Goal: Task Accomplishment & Management: Use online tool/utility

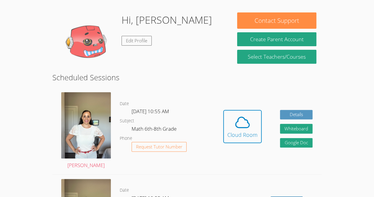
scroll to position [85, 0]
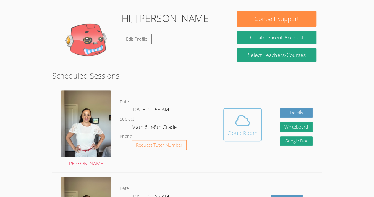
click at [238, 122] on icon at bounding box center [242, 120] width 17 height 17
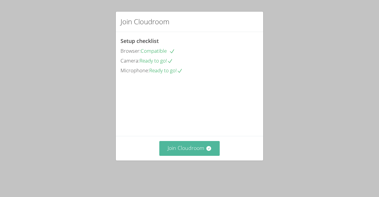
click at [190, 155] on button "Join Cloudroom" at bounding box center [189, 148] width 61 height 15
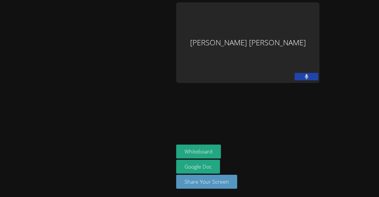
click at [318, 80] on button at bounding box center [307, 76] width 24 height 7
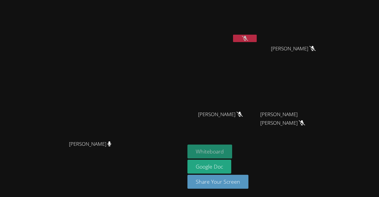
click at [232, 150] on button "Whiteboard" at bounding box center [209, 151] width 45 height 14
click at [257, 36] on button at bounding box center [245, 38] width 24 height 7
click at [247, 39] on icon at bounding box center [245, 38] width 4 height 5
click at [257, 36] on button at bounding box center [245, 38] width 24 height 7
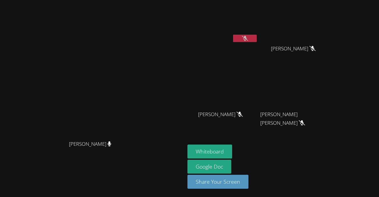
click at [248, 36] on icon at bounding box center [245, 38] width 6 height 5
click at [247, 37] on icon at bounding box center [245, 38] width 4 height 5
click at [248, 37] on icon at bounding box center [245, 38] width 6 height 5
click at [247, 36] on icon at bounding box center [245, 38] width 4 height 5
click at [327, 142] on aside "Aldo Roldan Osorio Regules Salomon Manrique-Hernandez Salomon Manrique-Hernande…" at bounding box center [259, 98] width 148 height 197
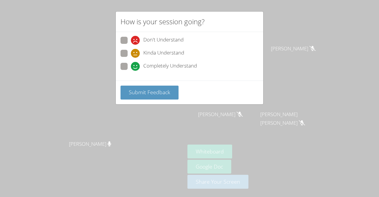
click at [120, 70] on label "Completely Understand" at bounding box center [158, 67] width 76 height 8
click at [131, 68] on input "Completely Understand" at bounding box center [133, 65] width 5 height 5
radio input "true"
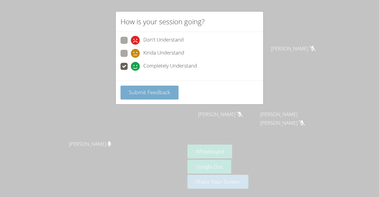
click at [142, 95] on span "Submit Feedback" at bounding box center [149, 92] width 41 height 7
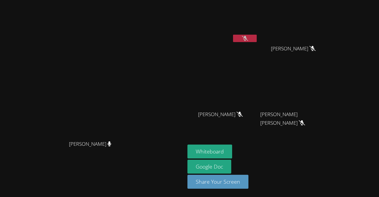
click at [247, 34] on video at bounding box center [222, 22] width 70 height 40
click at [240, 28] on video at bounding box center [222, 22] width 70 height 40
click at [248, 37] on icon at bounding box center [245, 38] width 6 height 5
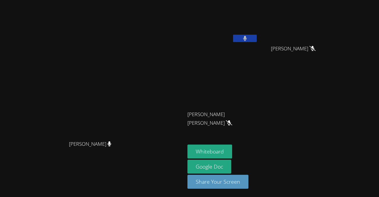
click at [257, 39] on button at bounding box center [245, 38] width 24 height 7
